Goal: Transaction & Acquisition: Book appointment/travel/reservation

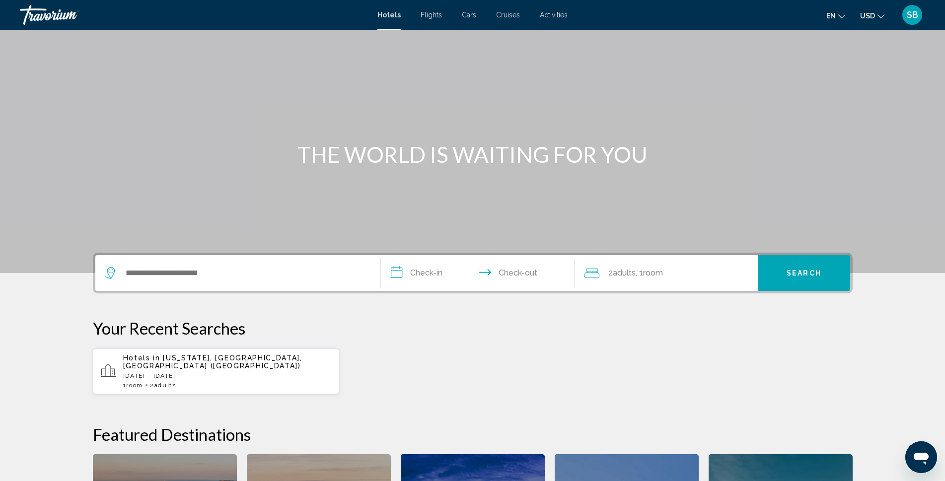
scroll to position [99, 0]
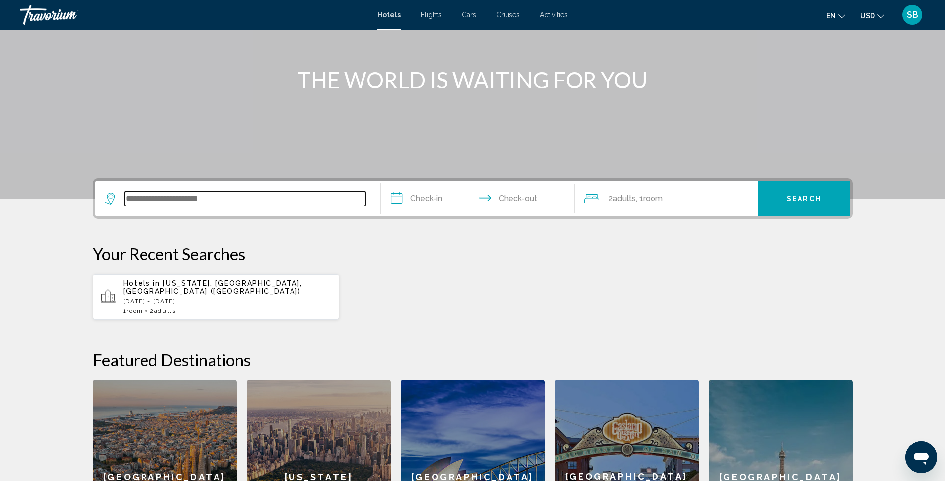
click at [299, 198] on input "Search widget" at bounding box center [245, 198] width 241 height 15
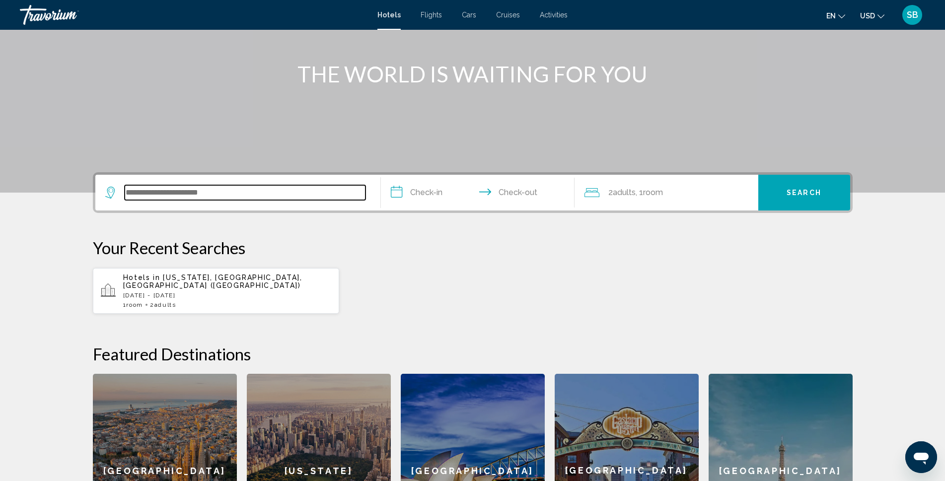
scroll to position [0, 0]
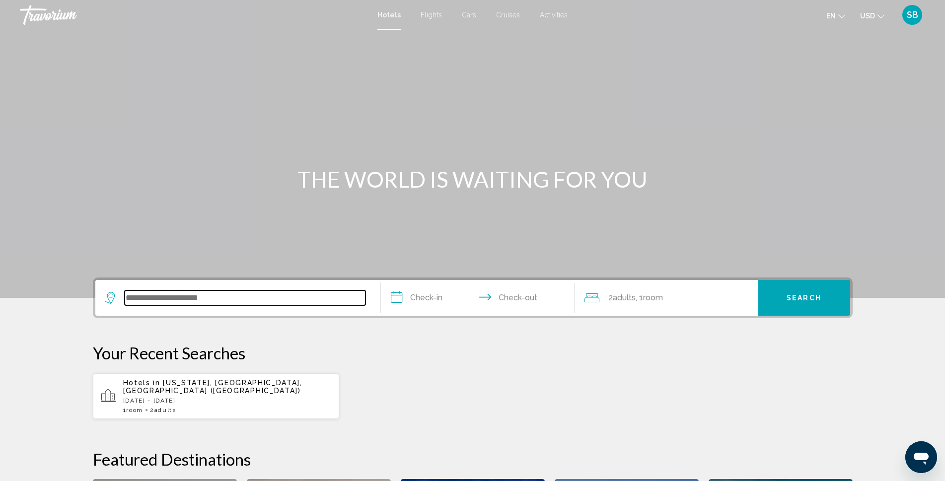
click at [247, 299] on input "Search widget" at bounding box center [245, 298] width 241 height 15
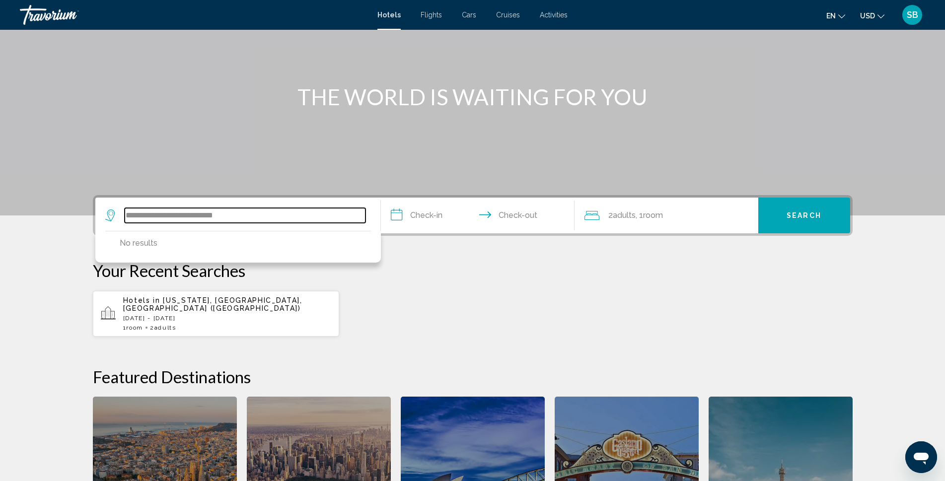
scroll to position [99, 0]
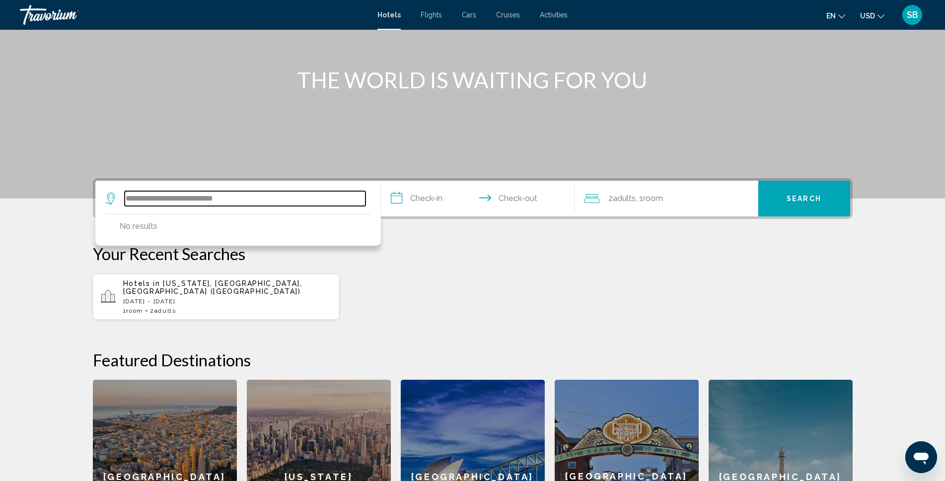
drag, startPoint x: 256, startPoint y: 195, endPoint x: 1, endPoint y: 169, distance: 256.7
click at [1, 169] on section "**********" at bounding box center [472, 237] width 945 height 673
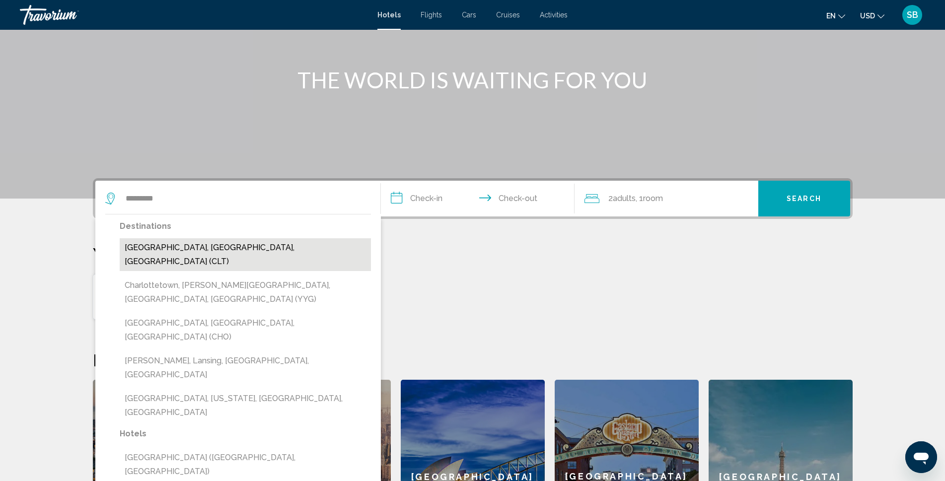
click at [197, 248] on button "[GEOGRAPHIC_DATA], [GEOGRAPHIC_DATA], [GEOGRAPHIC_DATA] (CLT)" at bounding box center [245, 254] width 251 height 33
type input "**********"
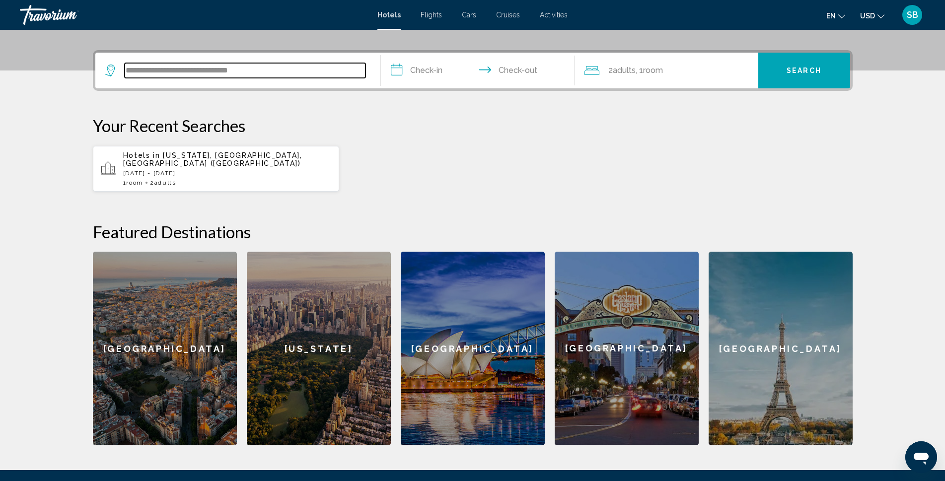
scroll to position [245, 0]
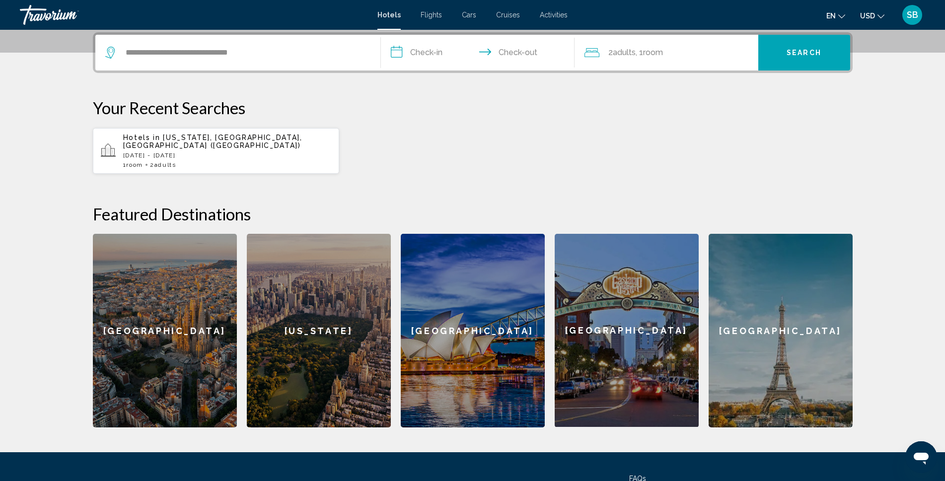
click at [432, 53] on input "**********" at bounding box center [480, 54] width 198 height 39
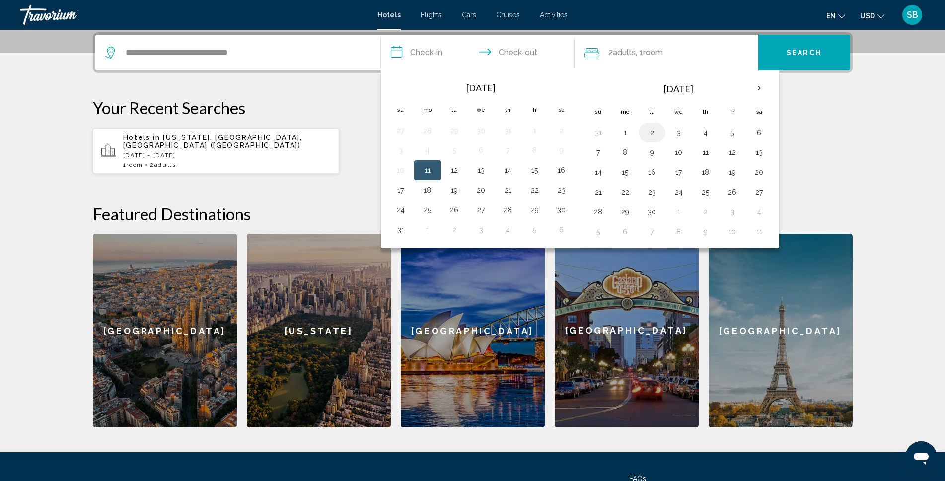
click at [653, 130] on button "2" at bounding box center [652, 133] width 16 height 14
click at [514, 50] on input "**********" at bounding box center [480, 54] width 198 height 39
click at [760, 131] on button "6" at bounding box center [760, 133] width 16 height 14
type input "**********"
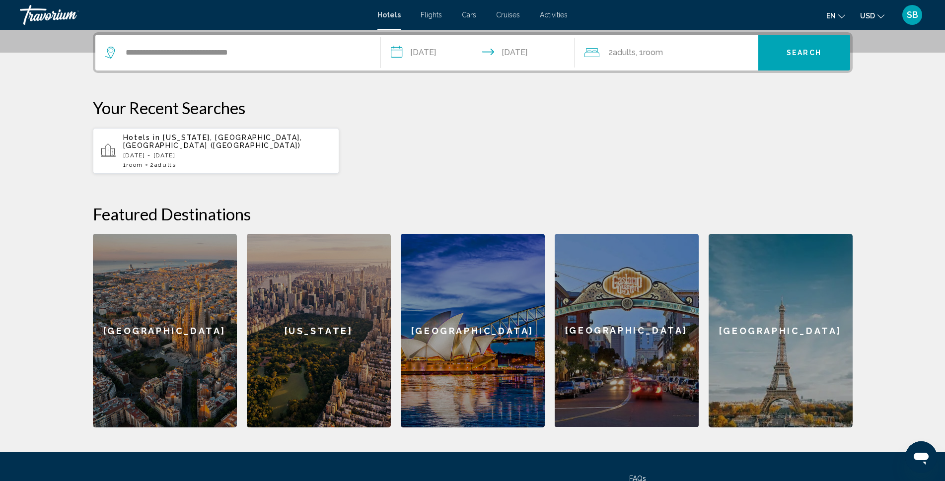
click at [601, 52] on div "2 Adult Adults , 1 Room rooms" at bounding box center [672, 53] width 174 height 14
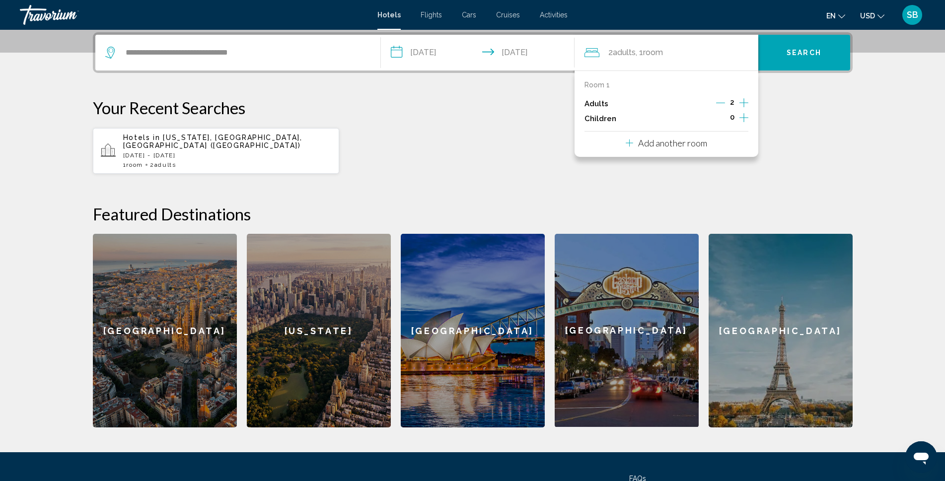
click at [721, 102] on icon "Decrement adults" at bounding box center [720, 102] width 9 height 9
click at [524, 144] on div "Hotels in [US_STATE], [GEOGRAPHIC_DATA], [GEOGRAPHIC_DATA] ([GEOGRAPHIC_DATA]) …" at bounding box center [473, 151] width 760 height 47
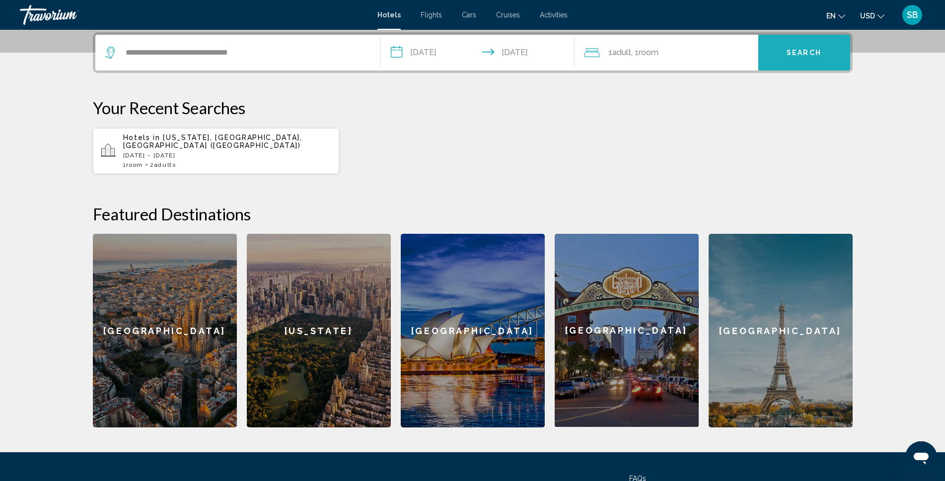
click at [803, 55] on span "Search" at bounding box center [804, 53] width 35 height 8
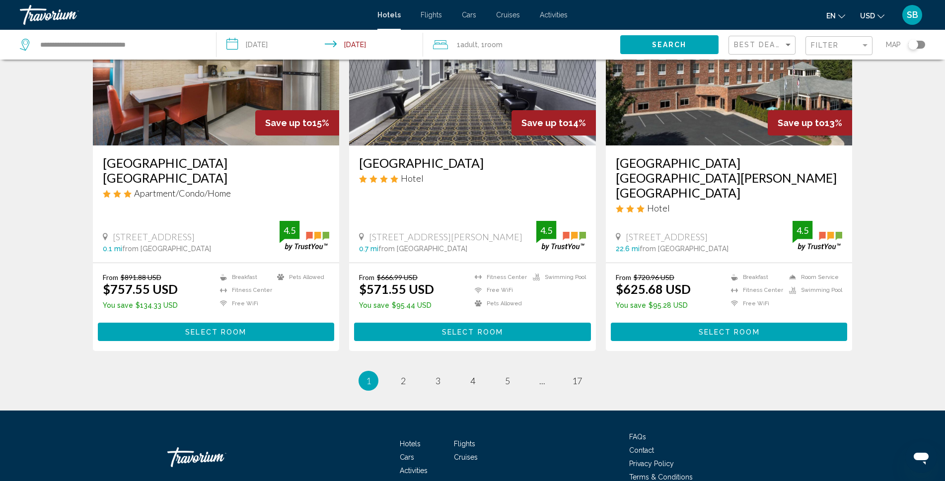
scroll to position [1208, 0]
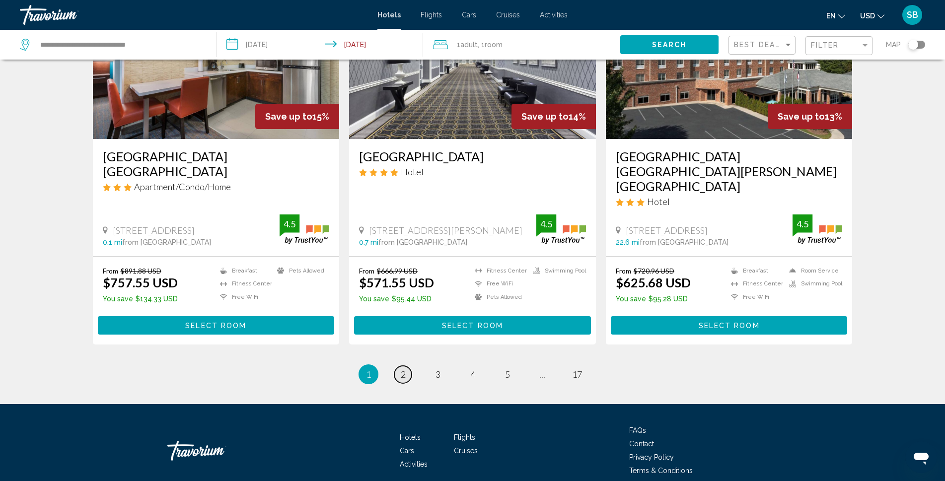
click at [402, 369] on span "2" at bounding box center [403, 374] width 5 height 11
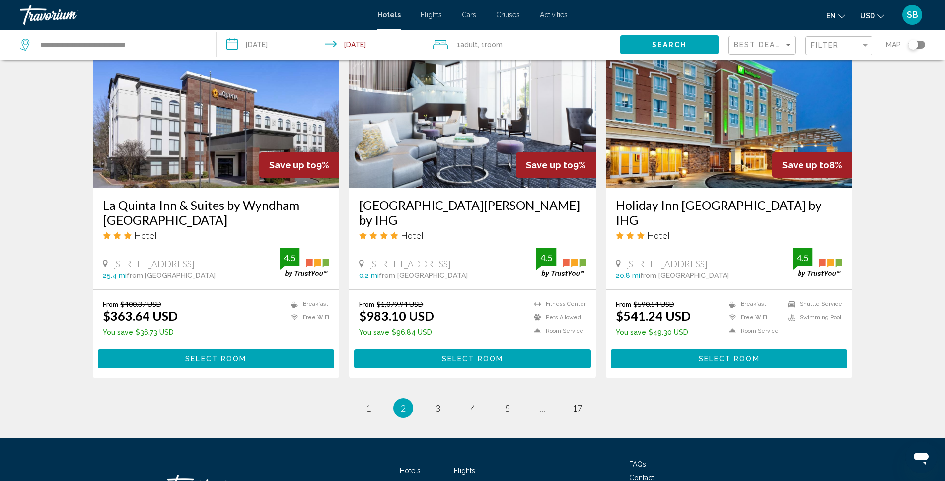
scroll to position [1192, 0]
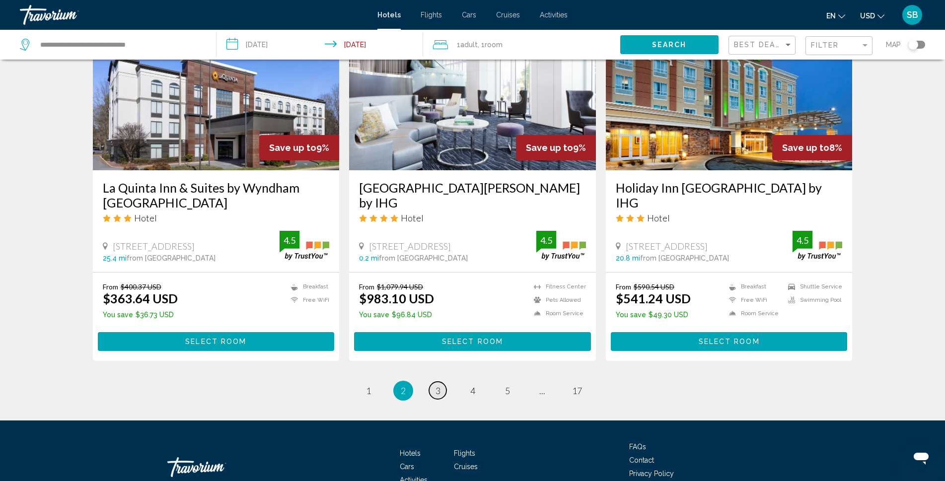
click at [439, 385] on span "3" at bounding box center [438, 390] width 5 height 11
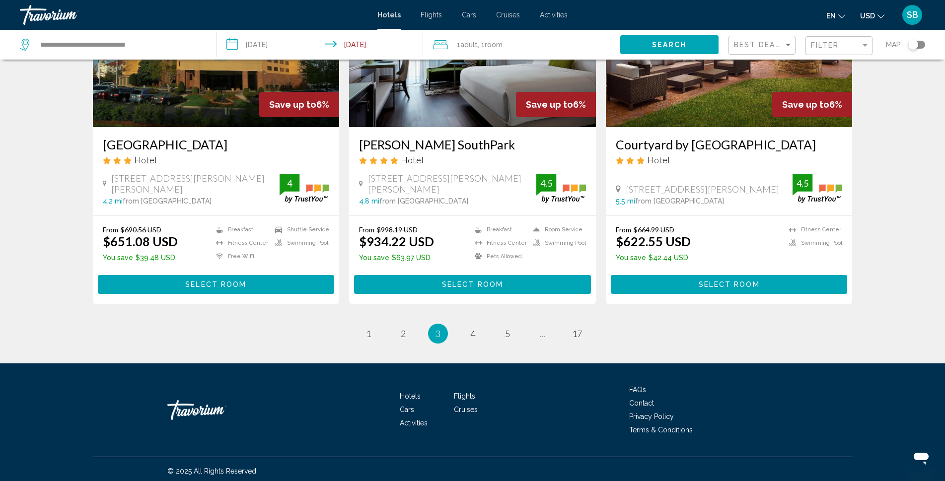
scroll to position [1252, 0]
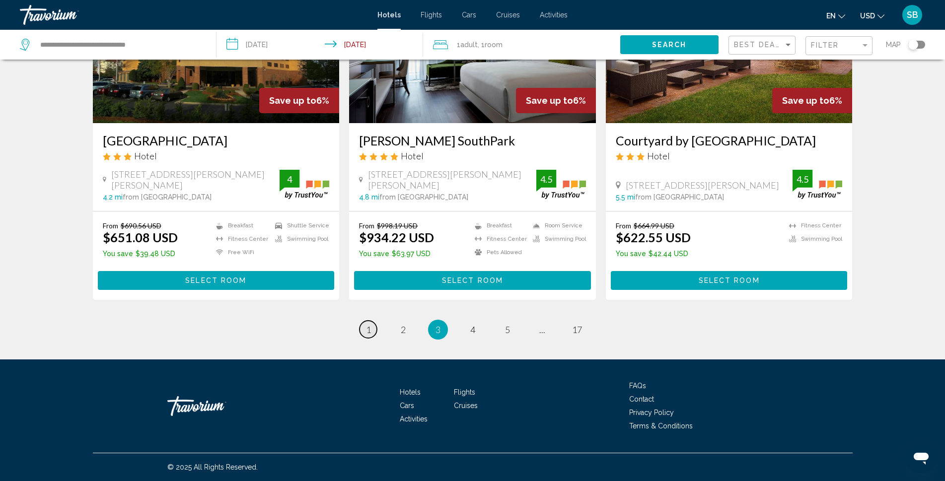
click at [371, 328] on link "page 1" at bounding box center [368, 329] width 17 height 17
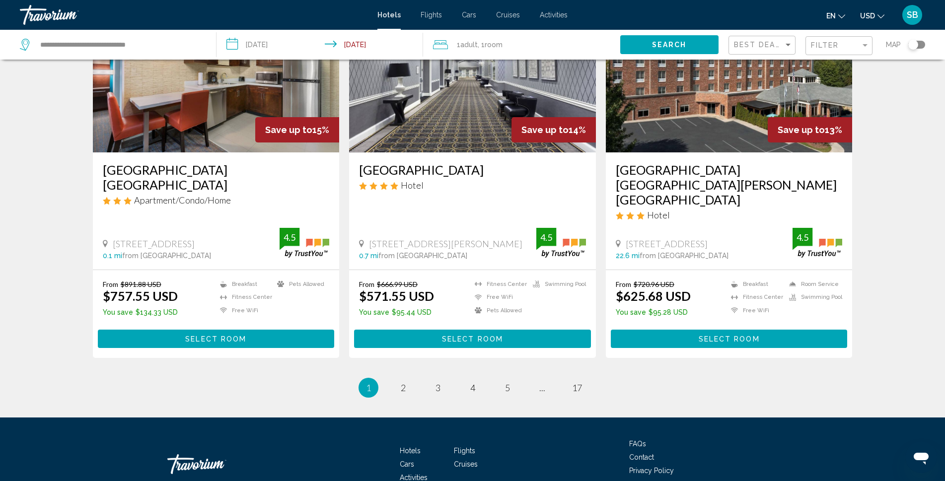
scroll to position [1208, 0]
